Goal: Find specific page/section: Find specific page/section

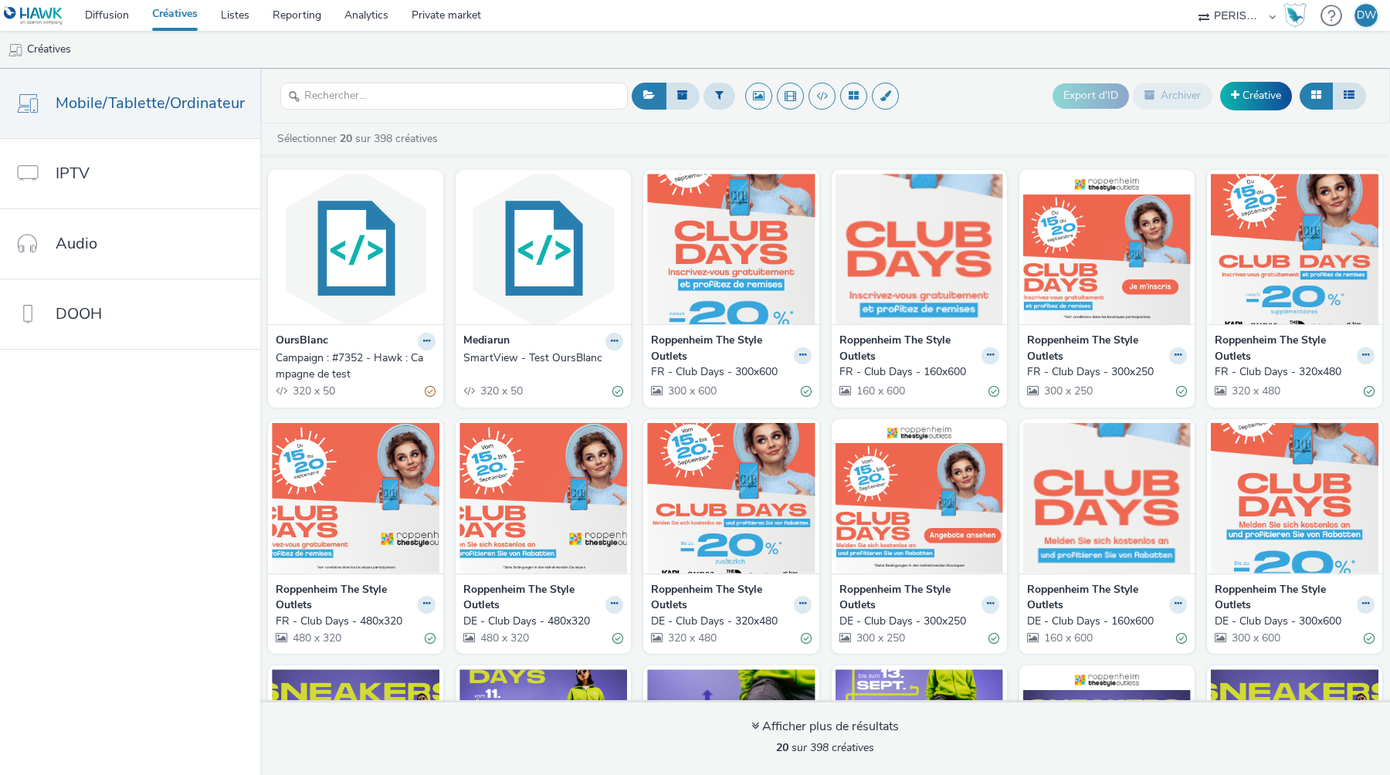
click at [966, 51] on ul "Créatives" at bounding box center [695, 49] width 1390 height 37
click at [127, 15] on link "Diffusion" at bounding box center [106, 15] width 67 height 31
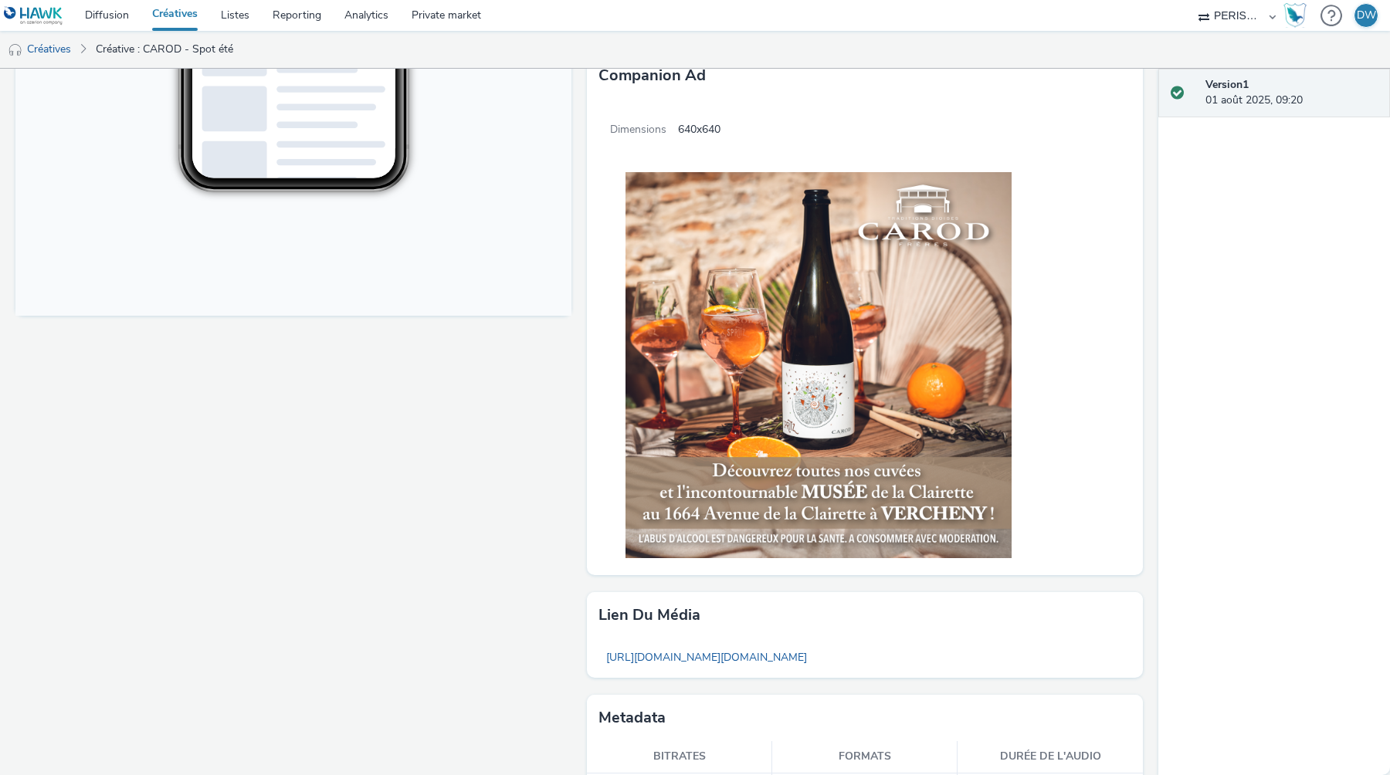
scroll to position [580, 0]
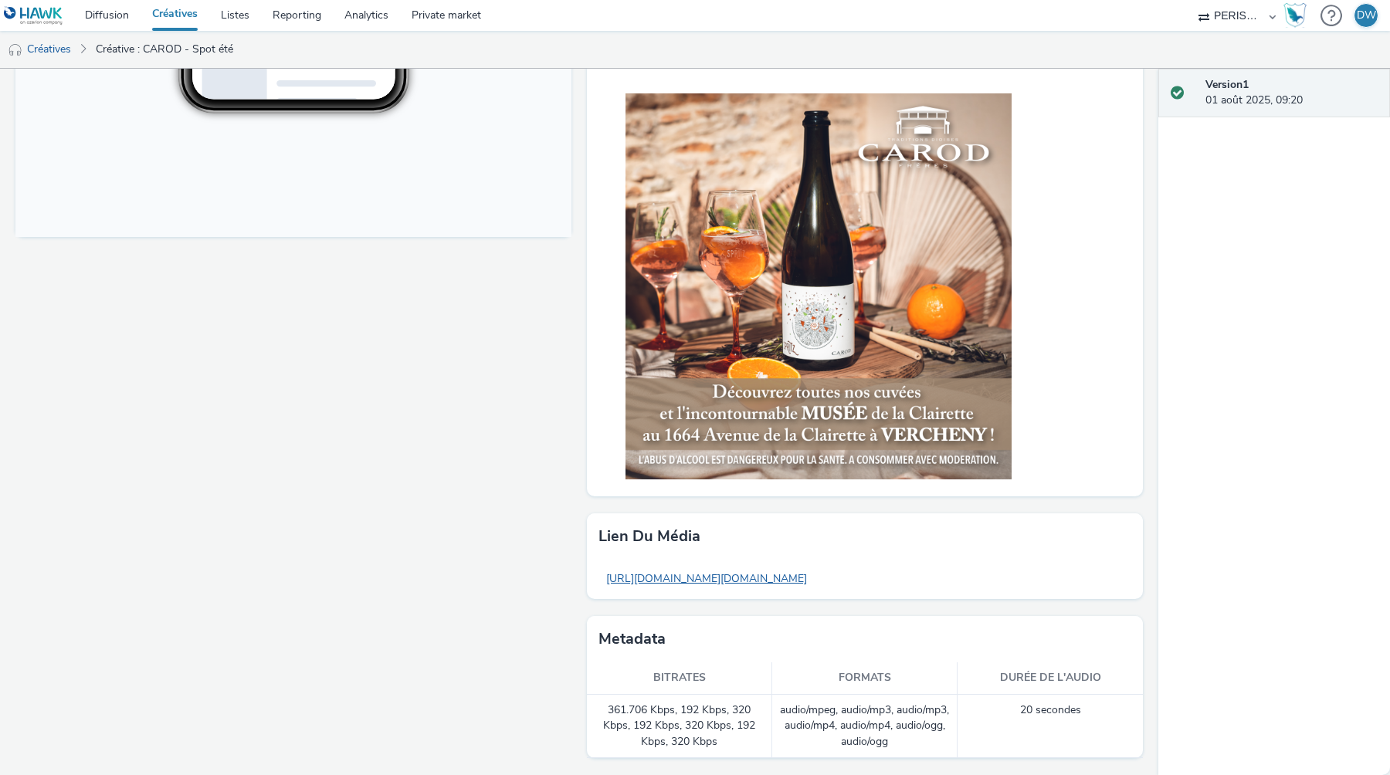
click at [703, 581] on link "[URL][DOMAIN_NAME][DOMAIN_NAME]" at bounding box center [706, 579] width 216 height 30
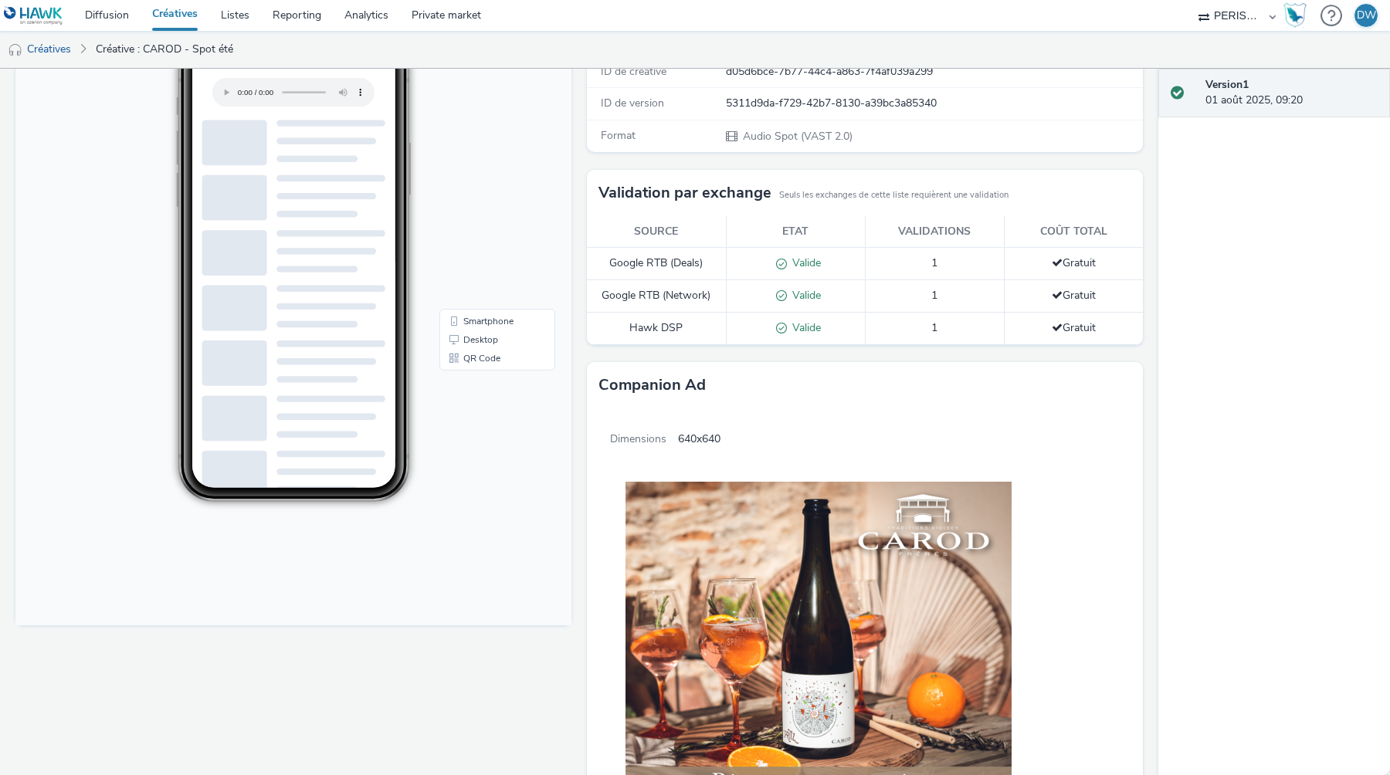
scroll to position [188, 0]
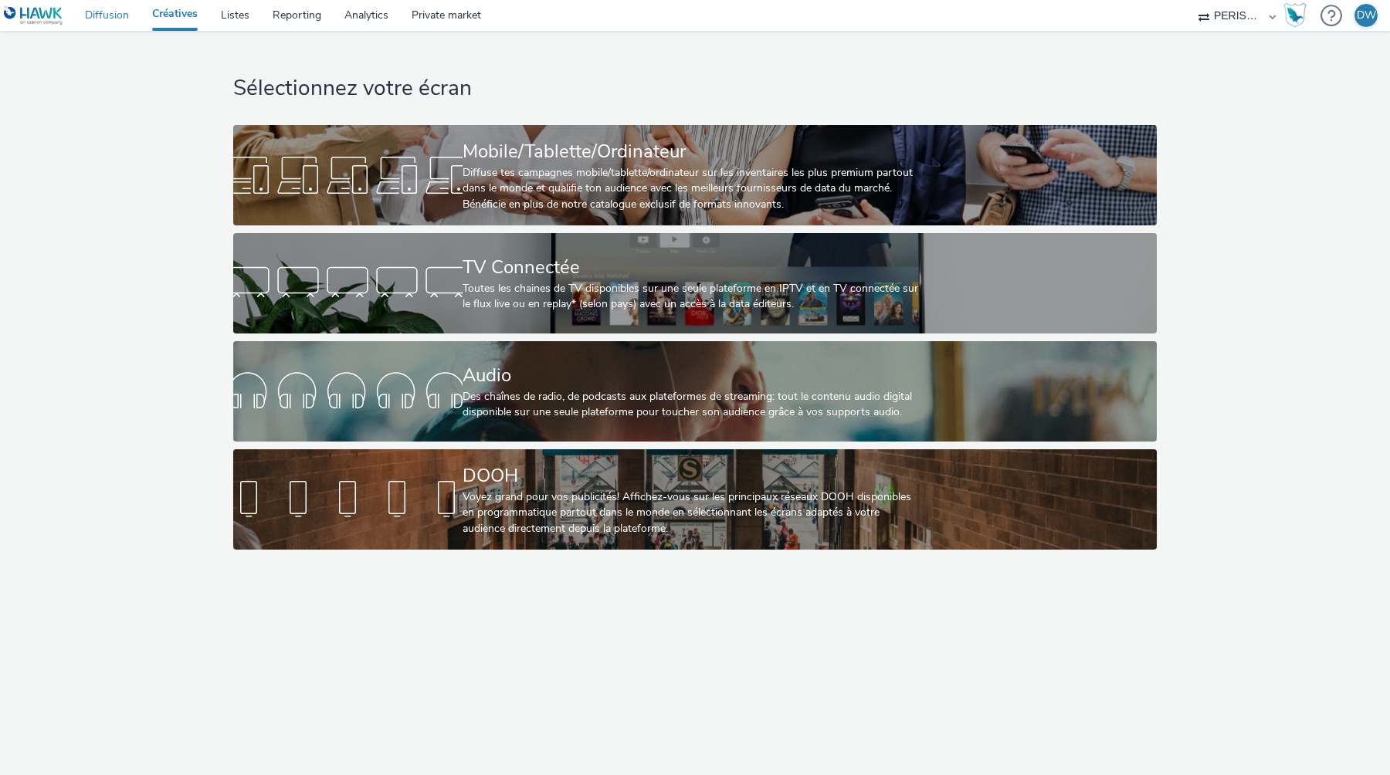
click at [120, 19] on link "Diffusion" at bounding box center [106, 15] width 67 height 31
